Goal: Find specific page/section: Find specific page/section

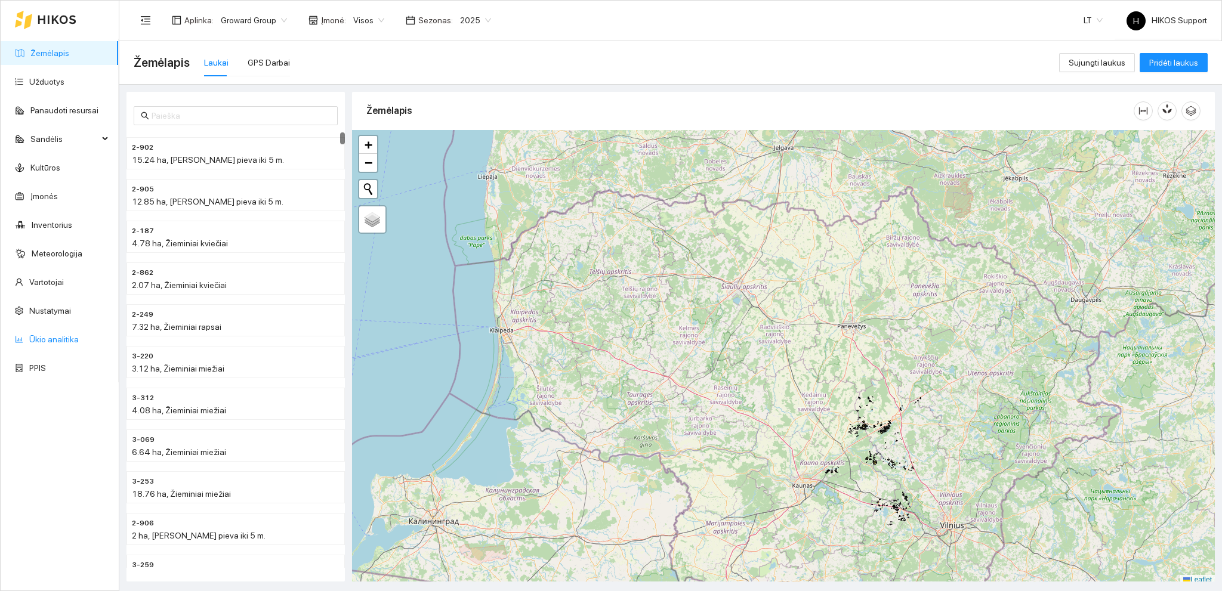
click at [46, 338] on link "Ūkio analitika" at bounding box center [54, 340] width 50 height 10
